Goal: Book appointment/travel/reservation

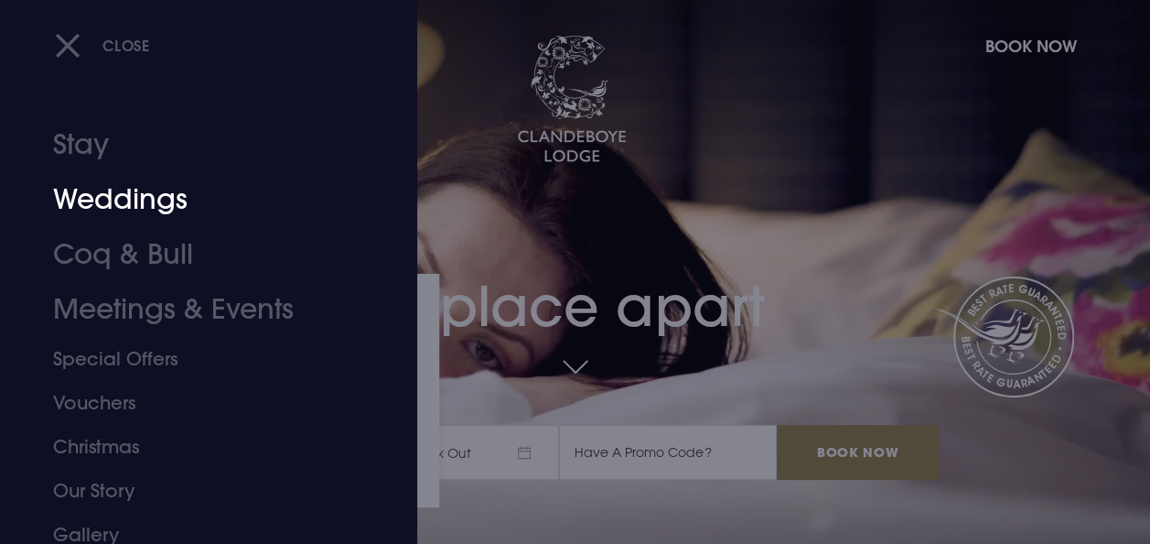
click at [95, 190] on link "Weddings" at bounding box center [196, 199] width 286 height 55
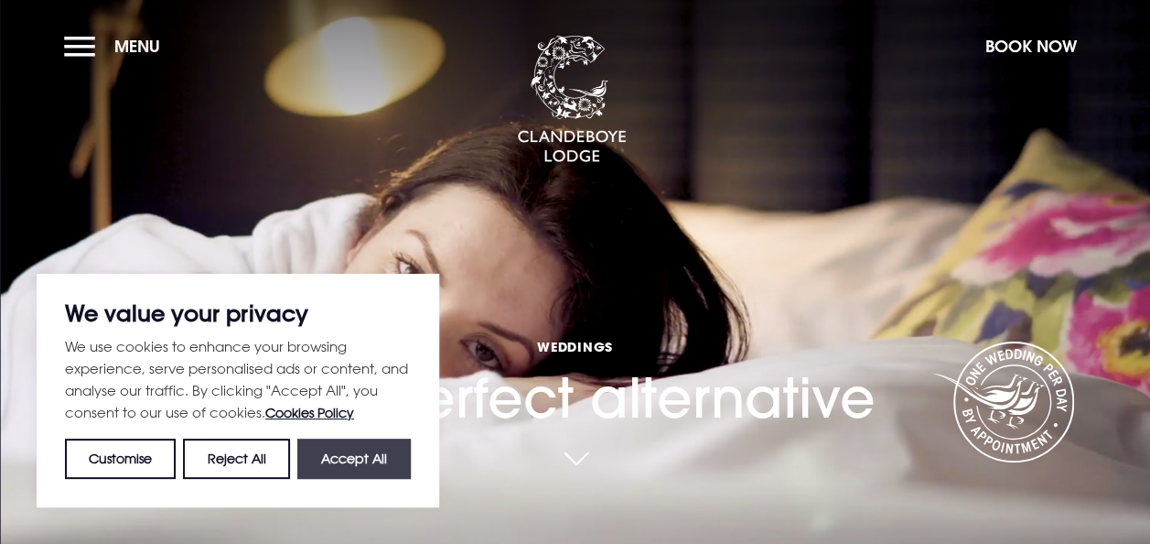
click at [370, 459] on button "Accept All" at bounding box center [353, 458] width 113 height 40
checkbox input "true"
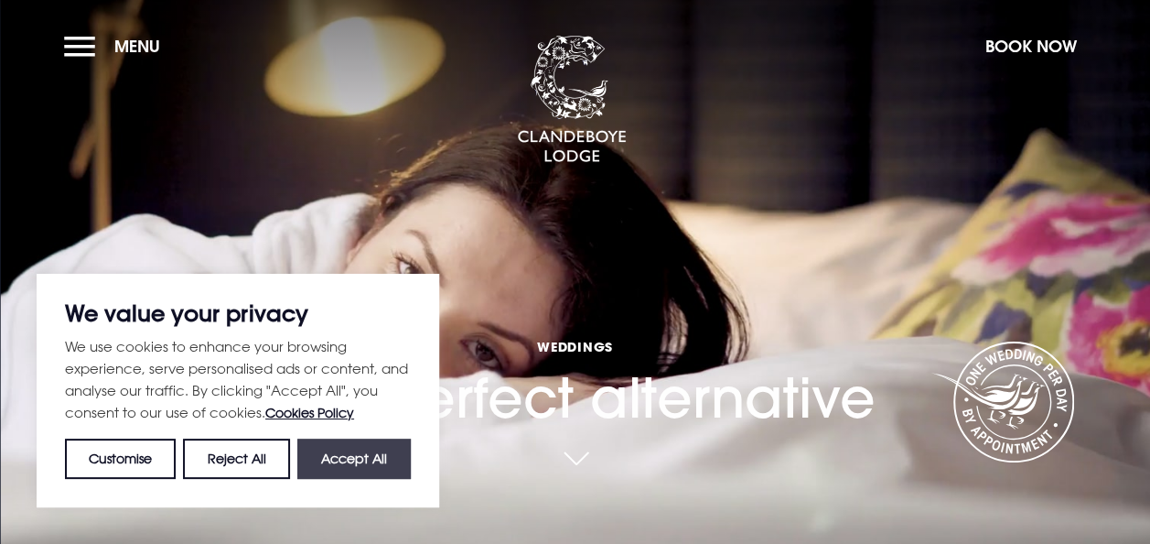
checkbox input "true"
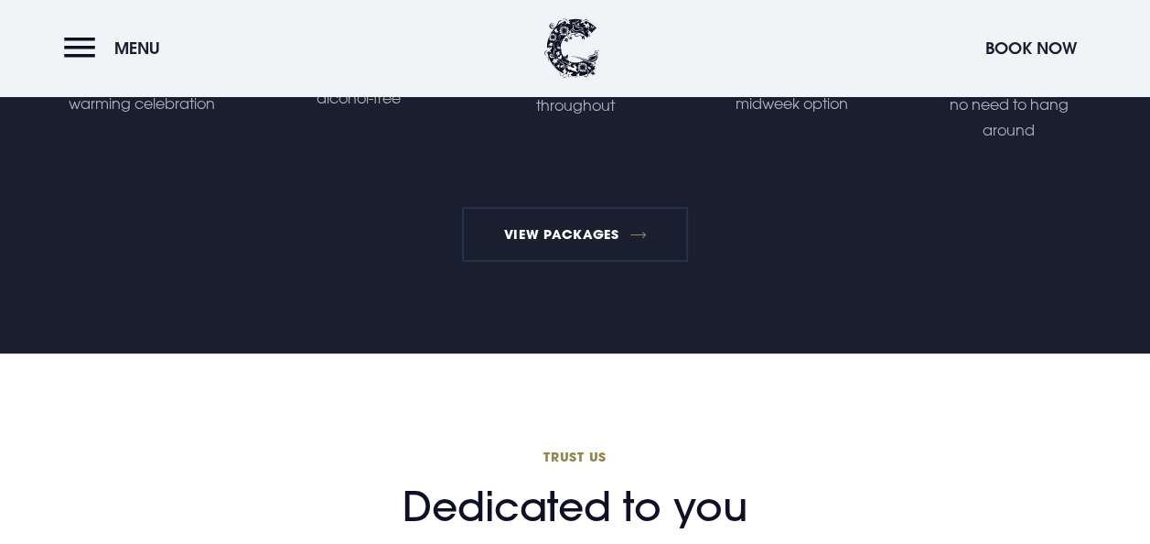
scroll to position [3486, 0]
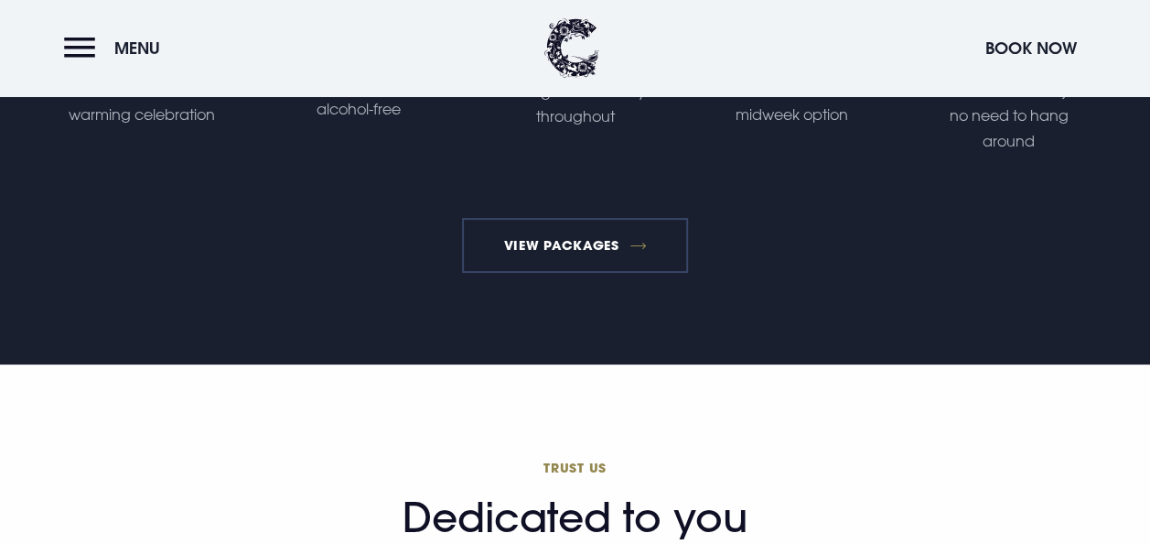
click at [541, 248] on link "View Packages" at bounding box center [575, 245] width 226 height 55
